Goal: Book appointment/travel/reservation

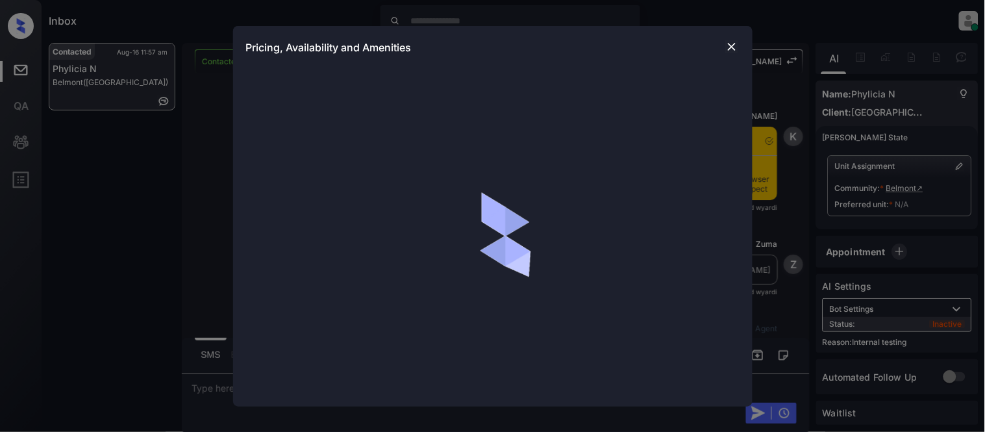
scroll to position [1689, 0]
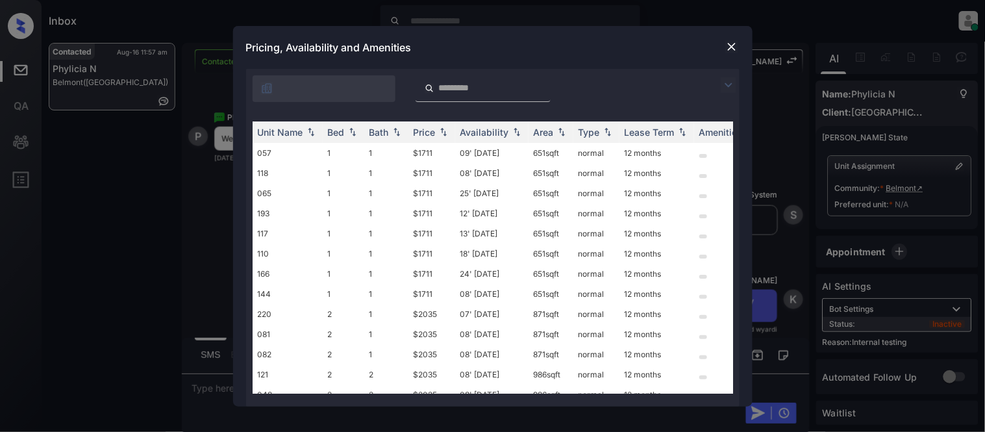
click at [731, 87] on img at bounding box center [729, 85] width 16 height 16
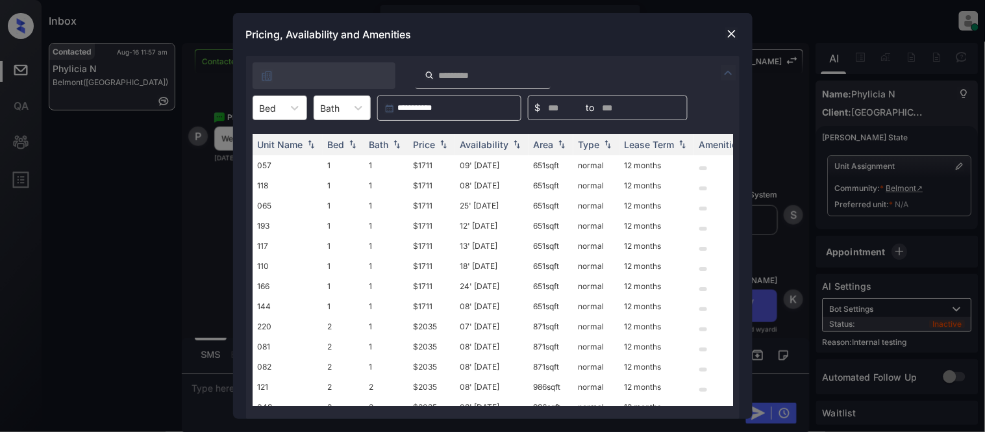
click at [280, 97] on div "Bed" at bounding box center [280, 107] width 55 height 25
click at [282, 164] on div "2" at bounding box center [280, 162] width 55 height 23
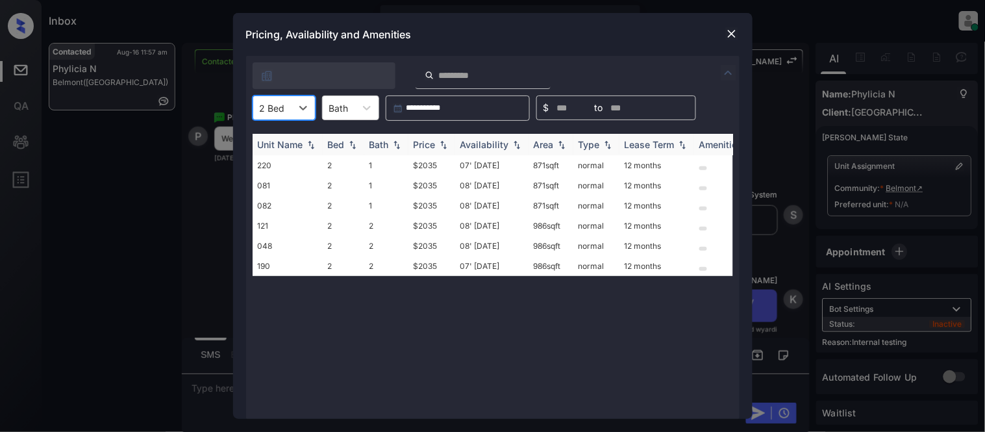
click at [422, 148] on div "Price" at bounding box center [425, 144] width 22 height 11
click at [422, 163] on td "$2035" at bounding box center [431, 165] width 47 height 20
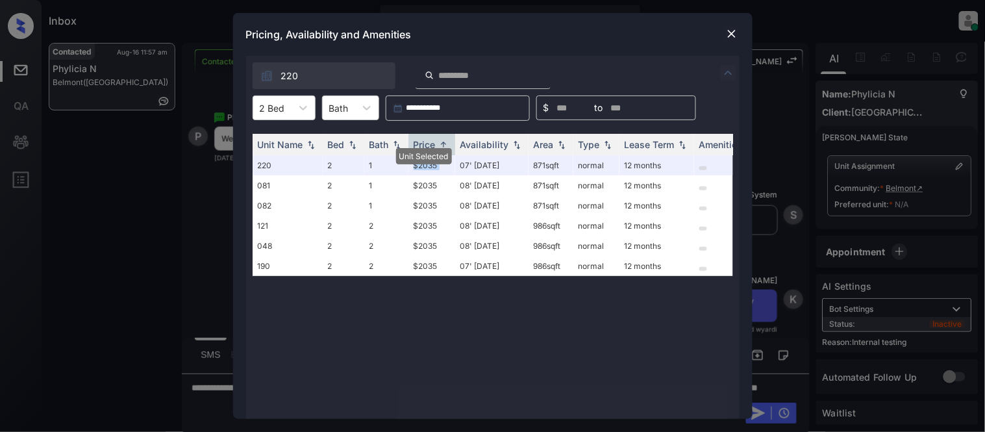
click at [728, 31] on img at bounding box center [731, 33] width 13 height 13
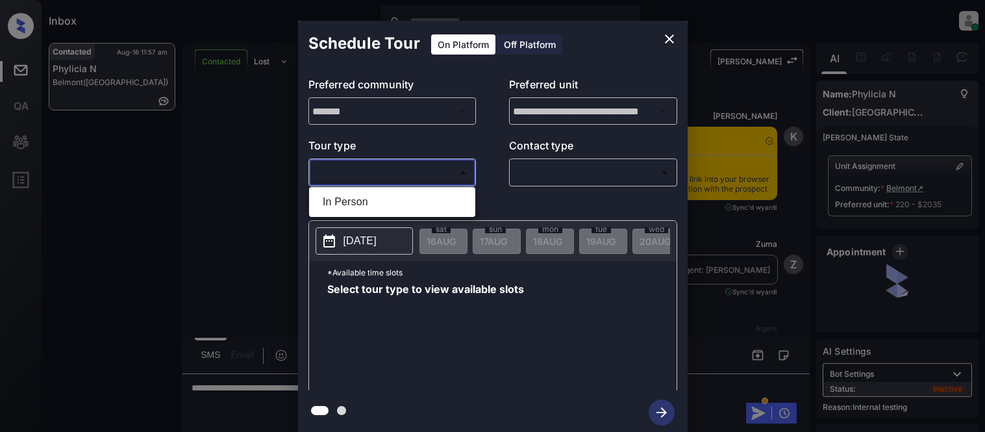
click at [358, 204] on li "In Person" at bounding box center [392, 201] width 160 height 23
type input "********"
click at [547, 183] on div "In Person" at bounding box center [492, 216] width 985 height 432
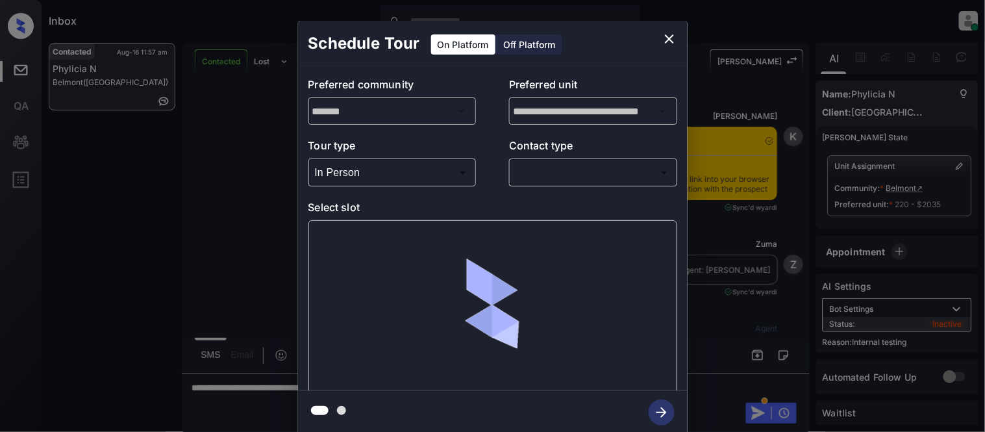
scroll to position [1689, 0]
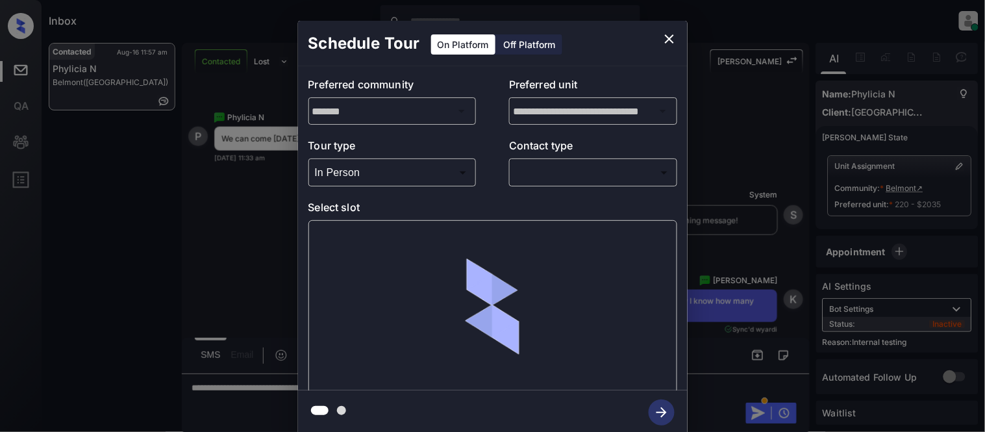
click at [546, 180] on body "Inbox Kristina Cataag Online Set yourself offline Set yourself on break Profile…" at bounding box center [492, 216] width 985 height 432
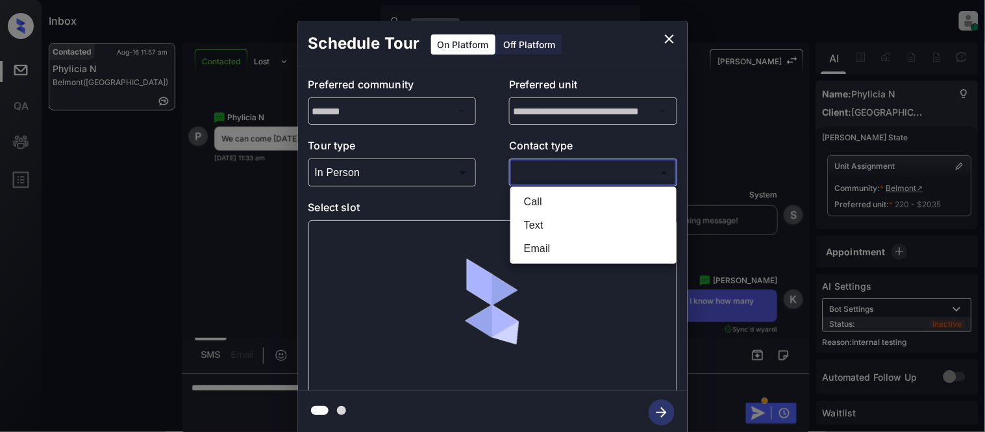
click at [536, 221] on li "Text" at bounding box center [594, 225] width 160 height 23
type input "****"
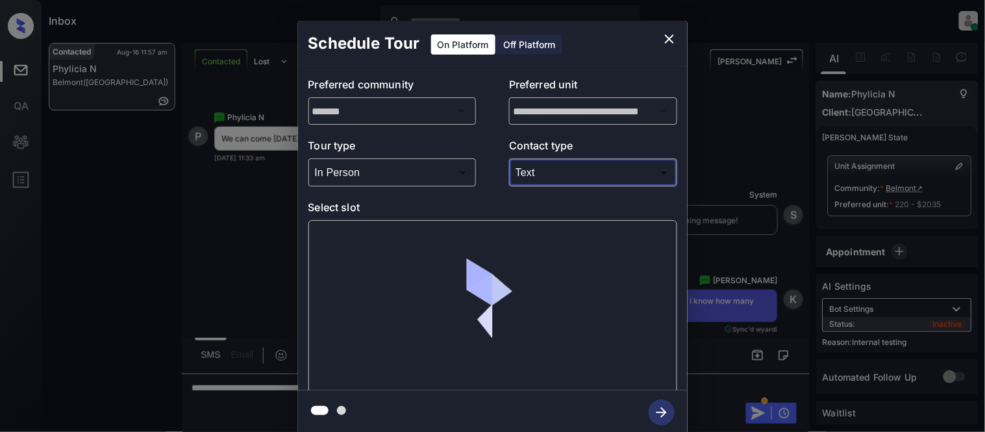
click at [357, 245] on div at bounding box center [492, 216] width 985 height 432
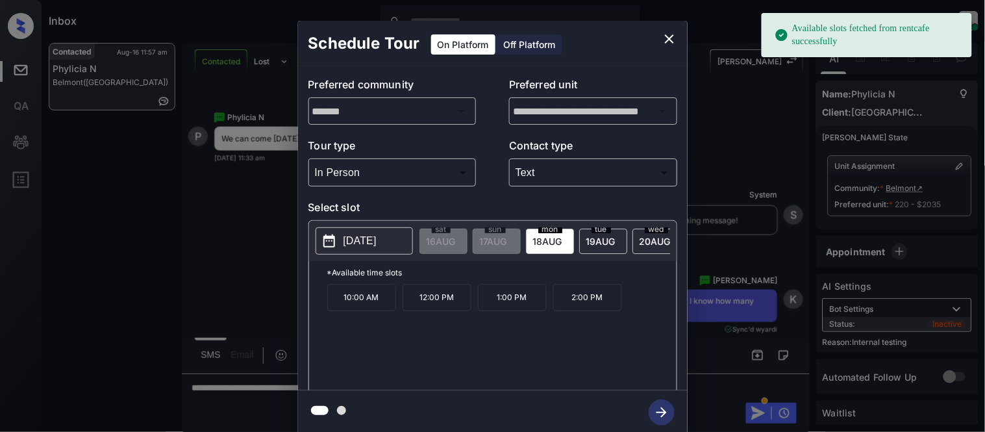
click at [357, 245] on p "2025-08-18" at bounding box center [359, 241] width 33 height 16
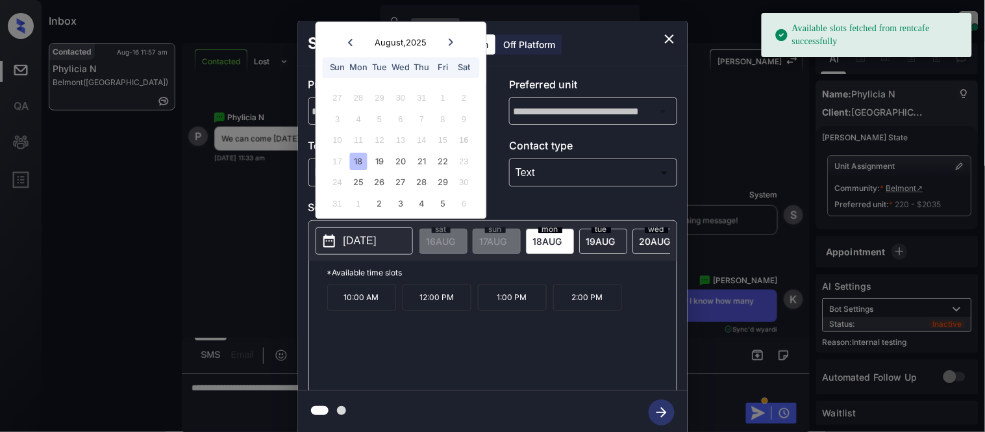
click at [364, 296] on p "10:00 AM" at bounding box center [361, 297] width 69 height 27
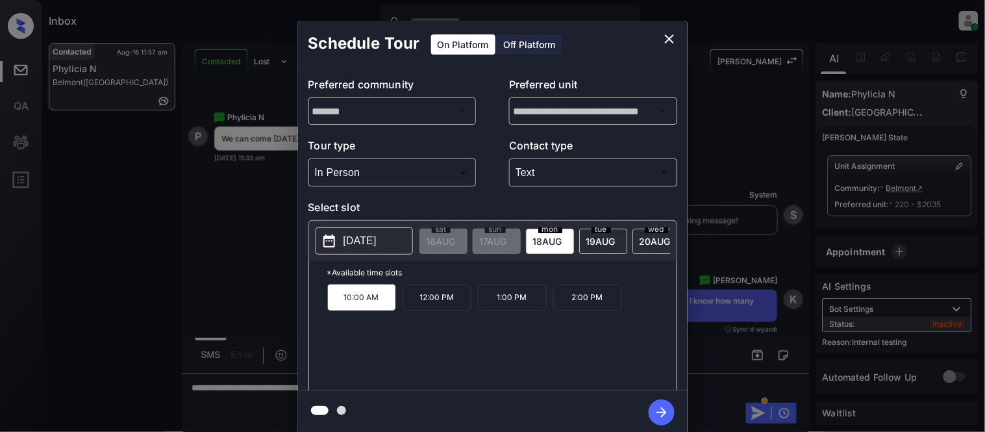
click at [654, 408] on icon "button" at bounding box center [662, 412] width 26 height 26
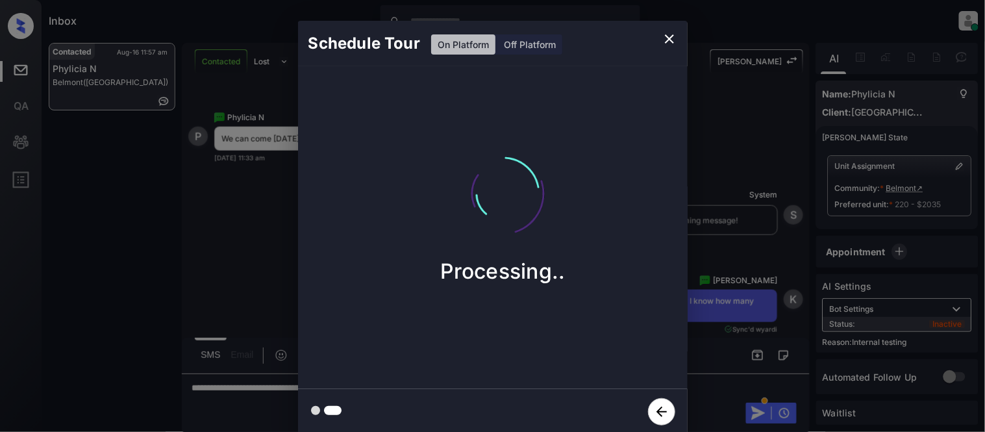
click at [744, 319] on div "Schedule Tour On Platform Off Platform Processing.." at bounding box center [492, 227] width 985 height 455
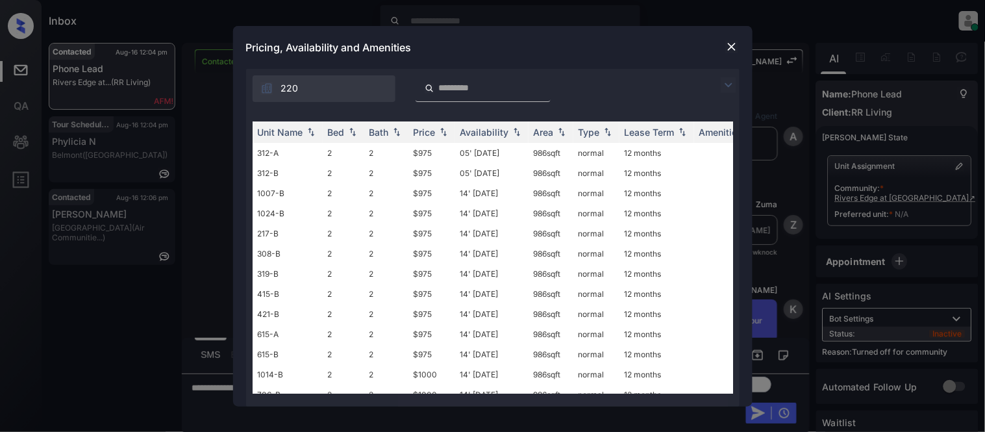
click at [725, 86] on img at bounding box center [729, 85] width 16 height 16
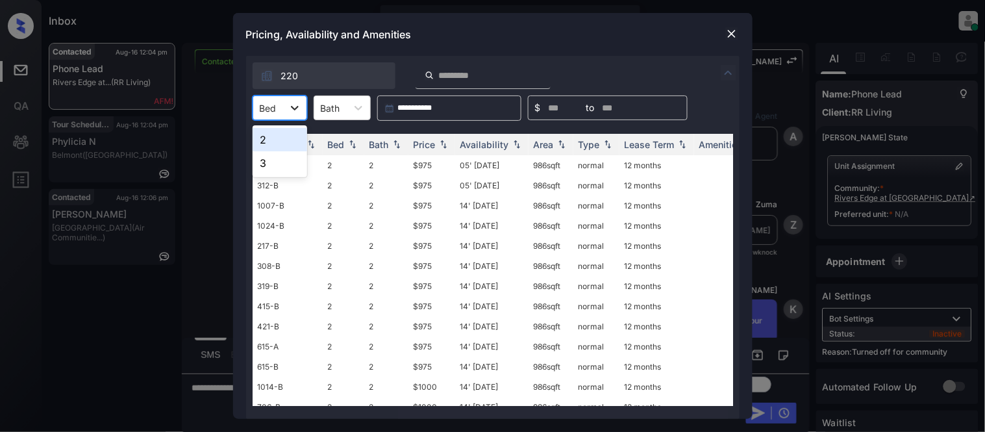
click at [295, 106] on icon at bounding box center [294, 107] width 13 height 13
click at [277, 153] on div "3" at bounding box center [280, 162] width 55 height 23
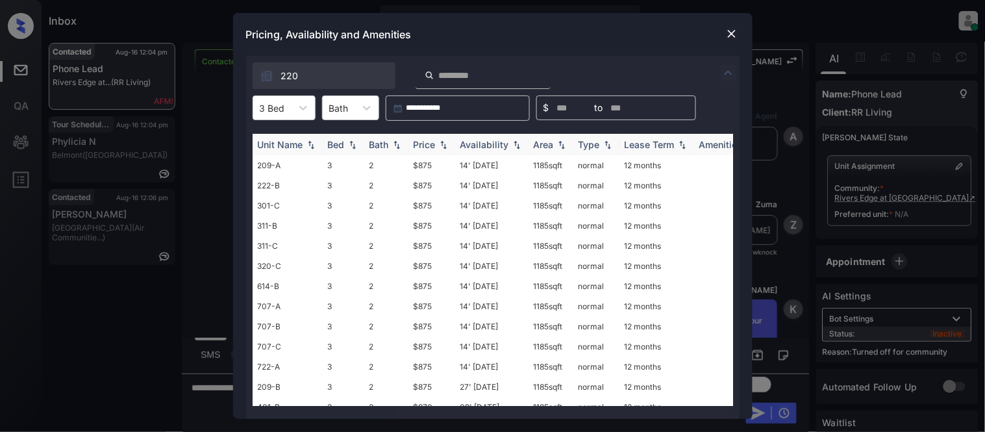
click at [436, 144] on div "Price" at bounding box center [425, 144] width 22 height 11
click at [426, 164] on td "$770" at bounding box center [431, 165] width 47 height 20
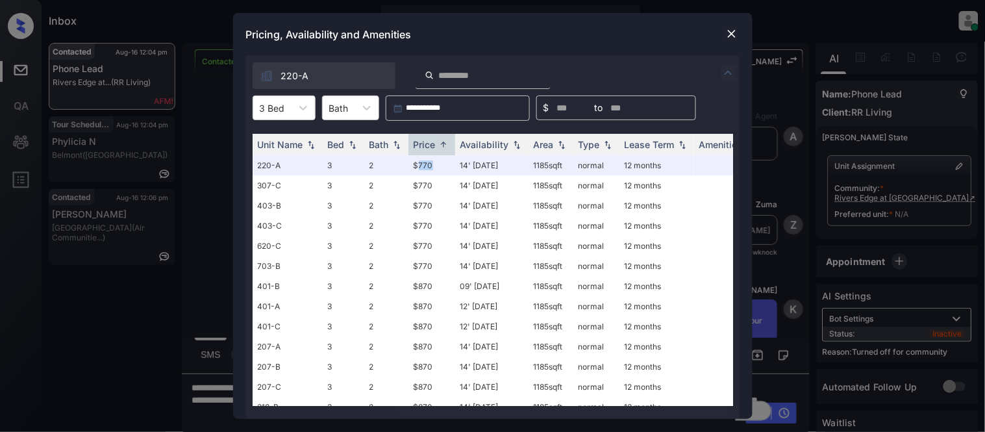
click at [730, 35] on img at bounding box center [731, 33] width 13 height 13
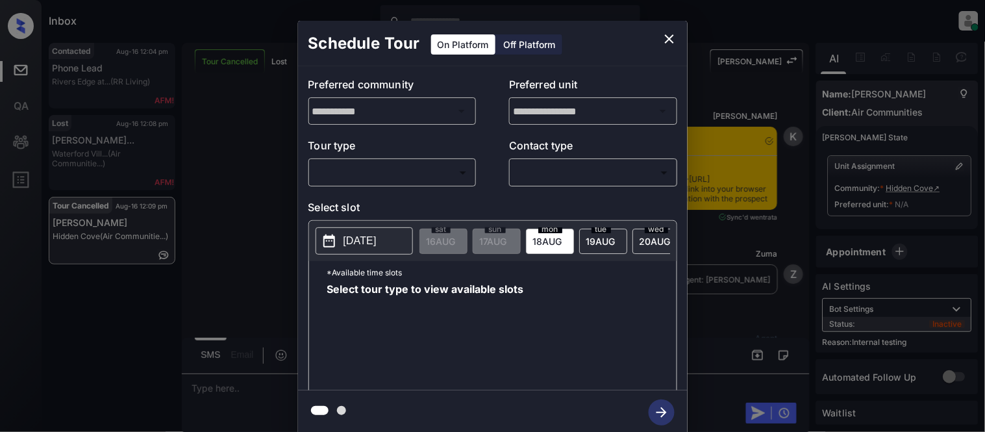
scroll to position [10775, 0]
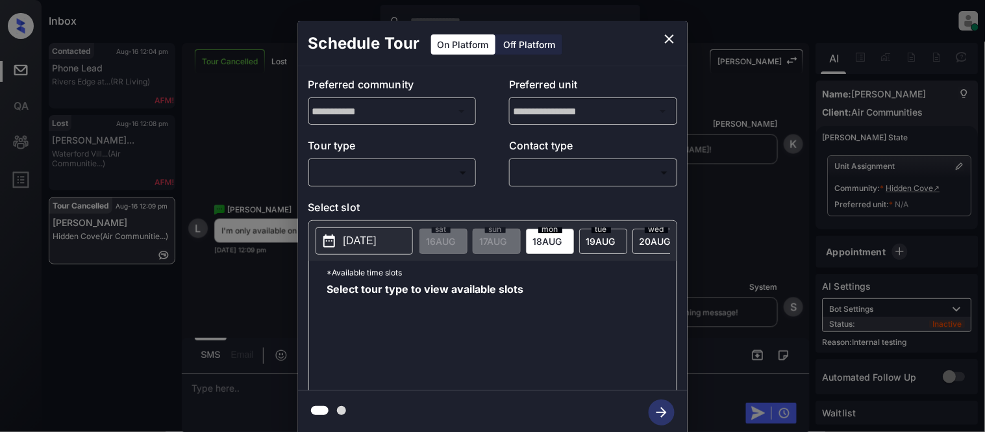
click at [345, 165] on body "Inbox [PERSON_NAME] Online Set yourself offline Set yourself on break Profile S…" at bounding box center [492, 216] width 985 height 432
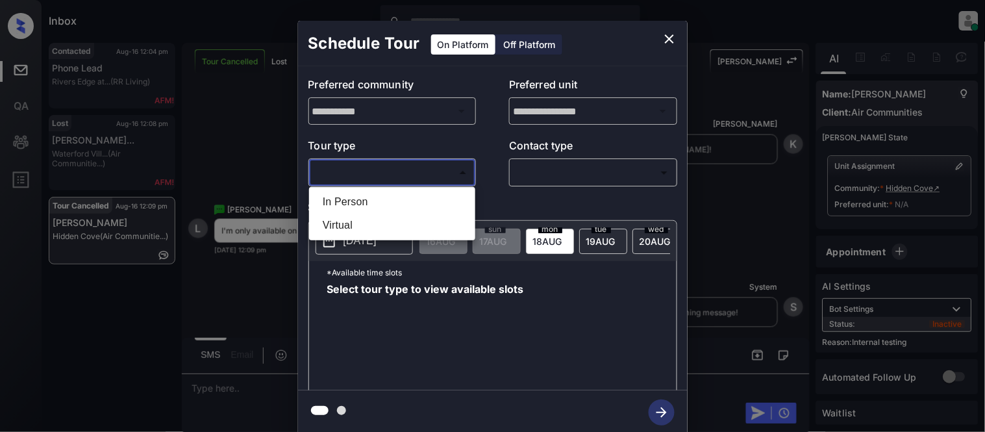
click at [342, 193] on li "In Person" at bounding box center [392, 201] width 160 height 23
type input "********"
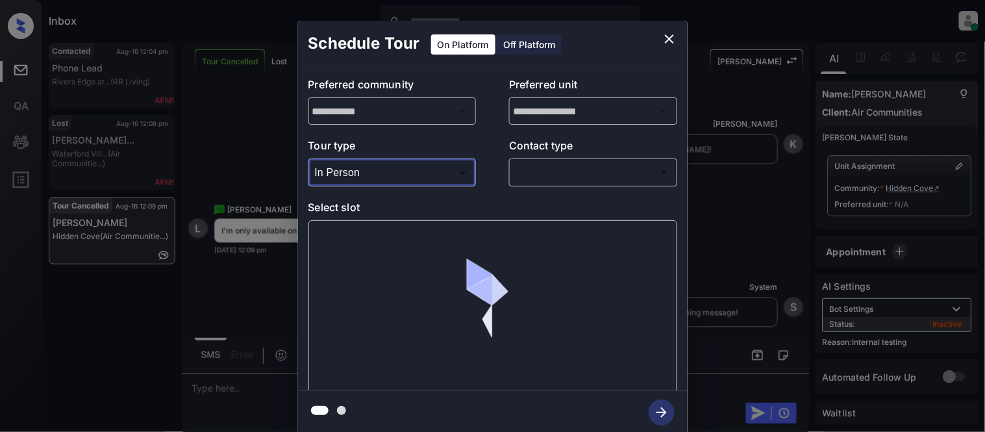
click at [548, 159] on div "​ ​" at bounding box center [593, 172] width 168 height 28
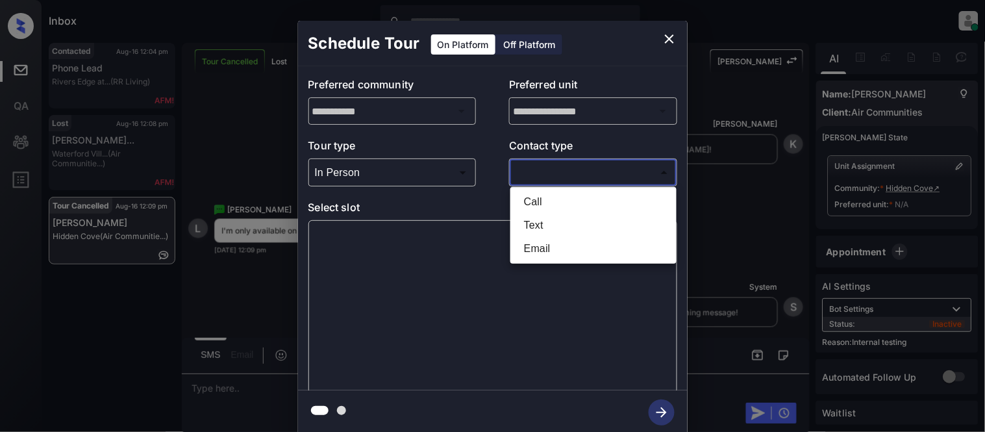
click at [545, 174] on body "Inbox [PERSON_NAME] Online Set yourself offline Set yourself on break Profile S…" at bounding box center [492, 216] width 985 height 432
click at [521, 221] on li "Text" at bounding box center [594, 225] width 160 height 23
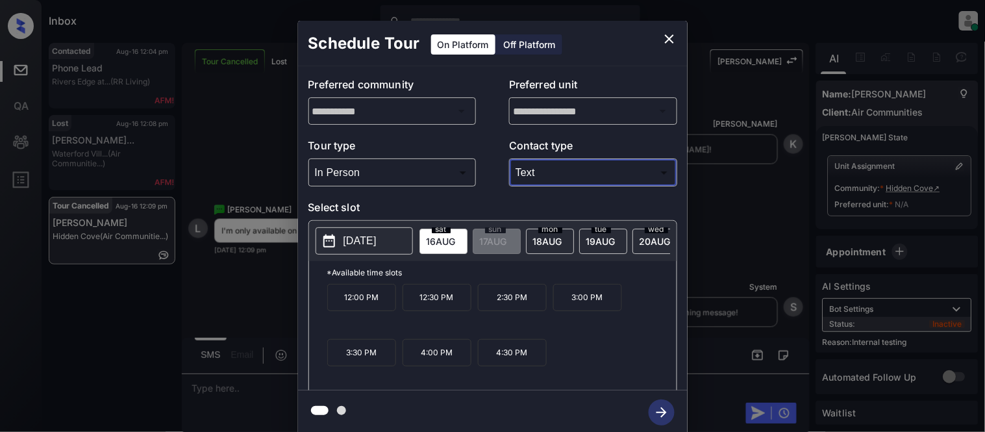
type input "****"
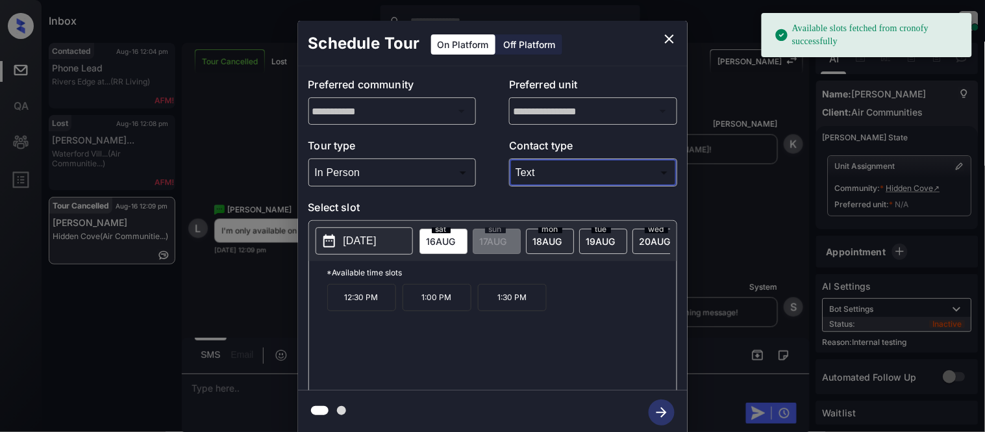
click at [361, 244] on p "[DATE]" at bounding box center [359, 241] width 33 height 16
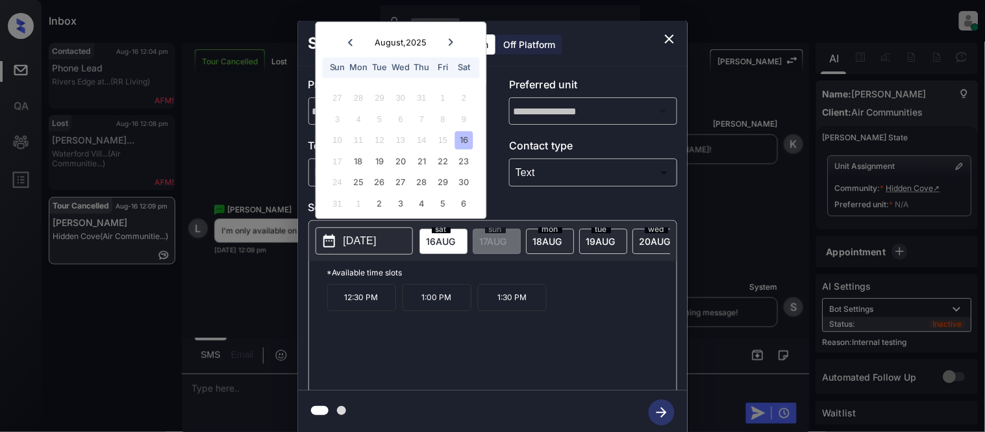
click at [464, 143] on div "16" at bounding box center [464, 141] width 18 height 18
click at [663, 40] on icon "close" at bounding box center [670, 39] width 16 height 16
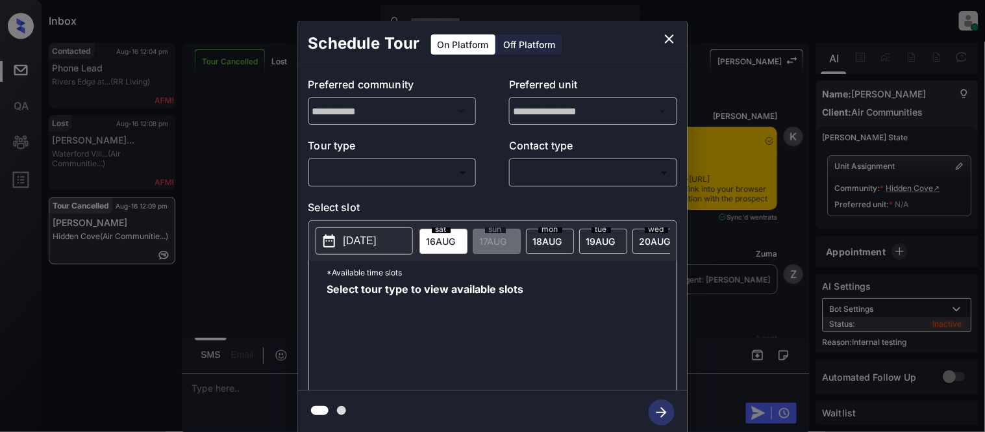
click at [360, 174] on body "Inbox [PERSON_NAME] Online Set yourself offline Set yourself on break Profile S…" at bounding box center [492, 216] width 985 height 432
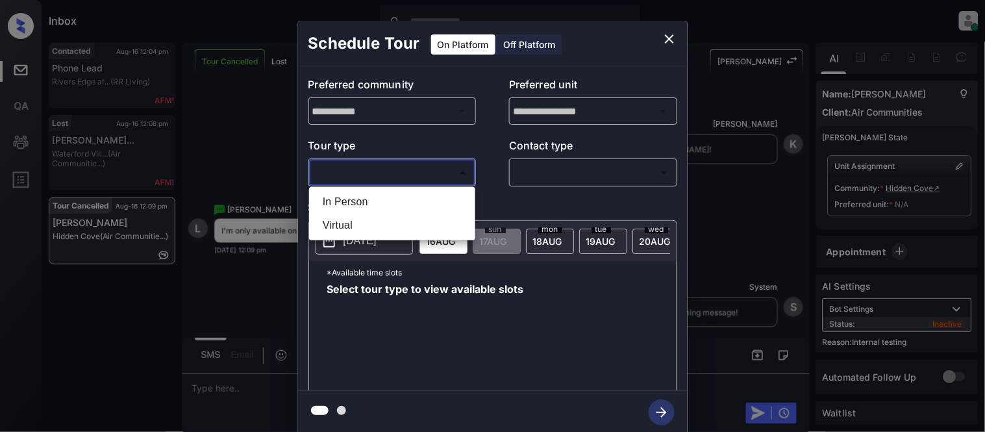
click at [352, 197] on li "In Person" at bounding box center [392, 201] width 160 height 23
type input "********"
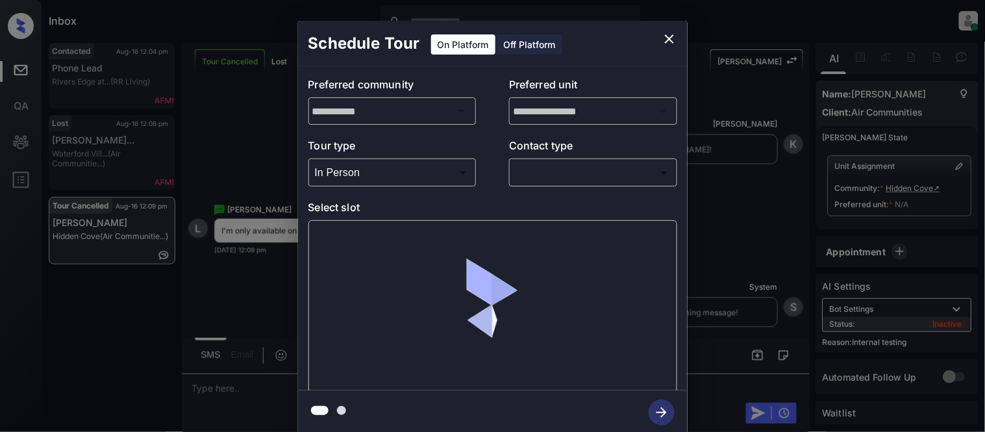
click at [536, 171] on body "Inbox [PERSON_NAME] Online Set yourself offline Set yourself on break Profile S…" at bounding box center [492, 216] width 985 height 432
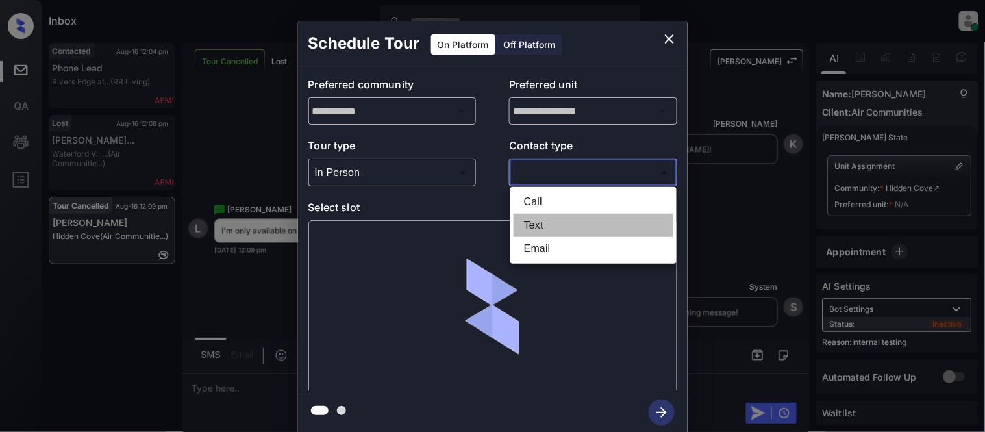
click at [533, 221] on li "Text" at bounding box center [594, 225] width 160 height 23
type input "****"
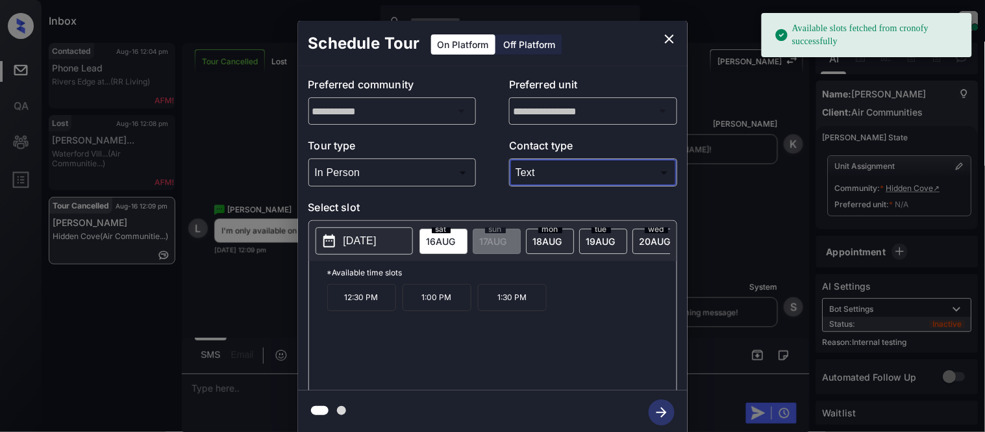
click at [358, 238] on p "[DATE]" at bounding box center [359, 241] width 33 height 16
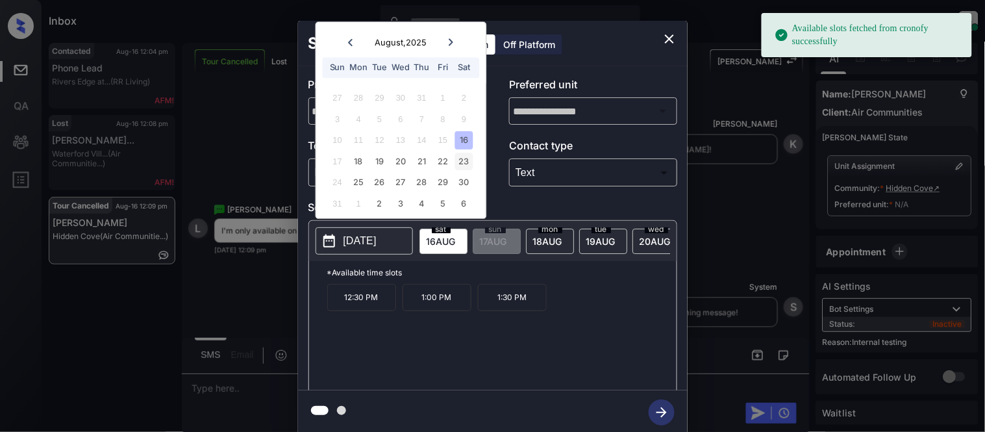
click at [463, 164] on div "23" at bounding box center [464, 162] width 18 height 18
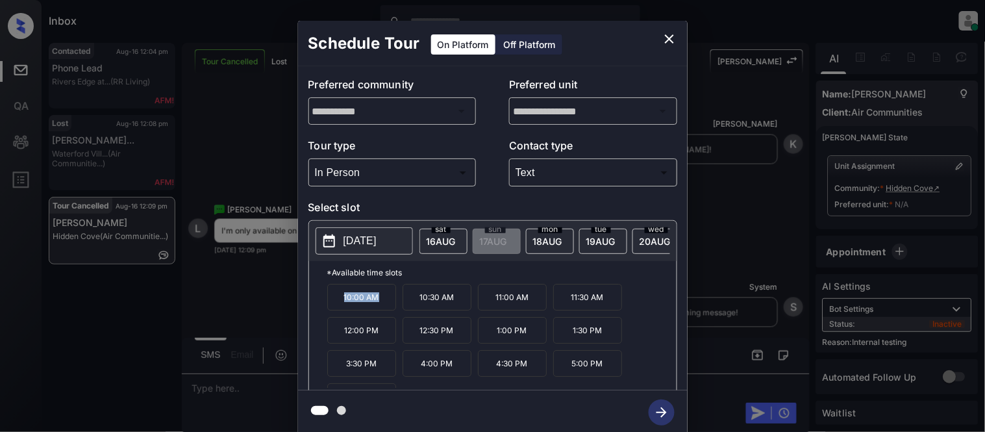
drag, startPoint x: 327, startPoint y: 308, endPoint x: 377, endPoint y: 308, distance: 49.3
click at [377, 308] on p "10:00 AM" at bounding box center [361, 297] width 69 height 27
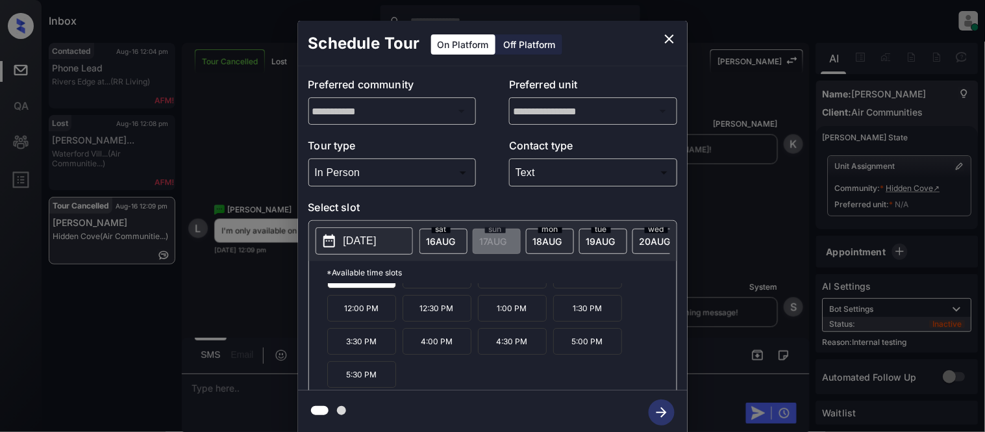
click at [360, 245] on p "[DATE]" at bounding box center [359, 241] width 33 height 16
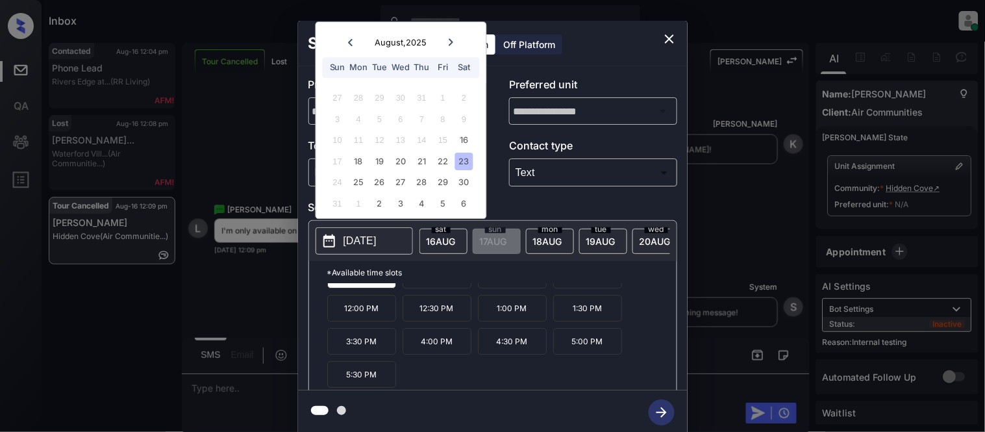
click at [238, 391] on div "**********" at bounding box center [492, 227] width 985 height 455
